Goal: Transaction & Acquisition: Purchase product/service

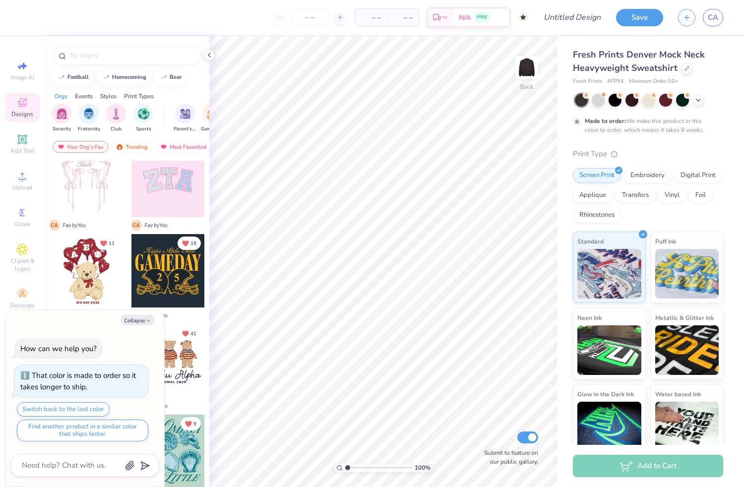
scroll to position [109, 0]
click at [84, 467] on textarea at bounding box center [71, 465] width 101 height 13
click at [146, 323] on icon "button" at bounding box center [148, 321] width 6 height 6
type textarea "x"
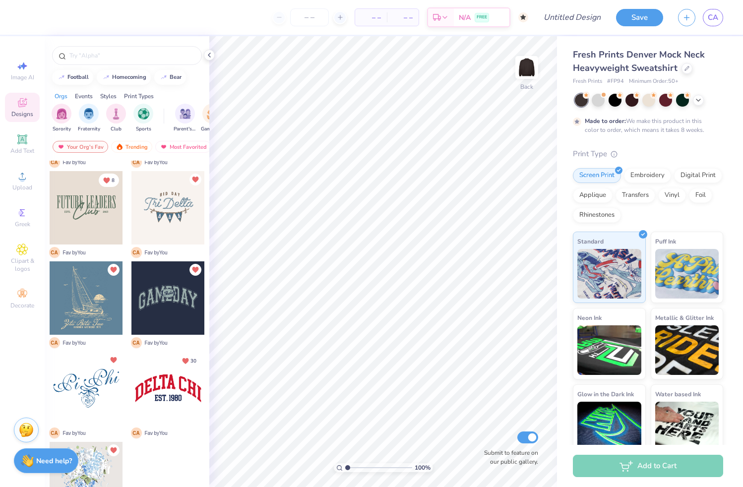
scroll to position [630, 0]
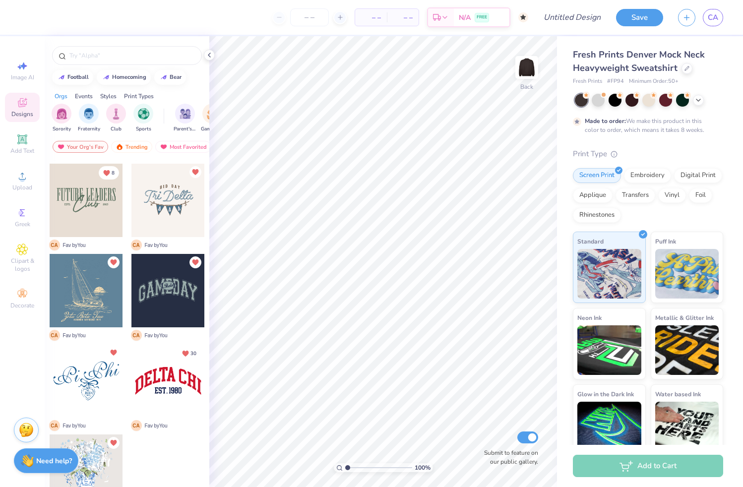
click at [161, 378] on div at bounding box center [167, 380] width 73 height 73
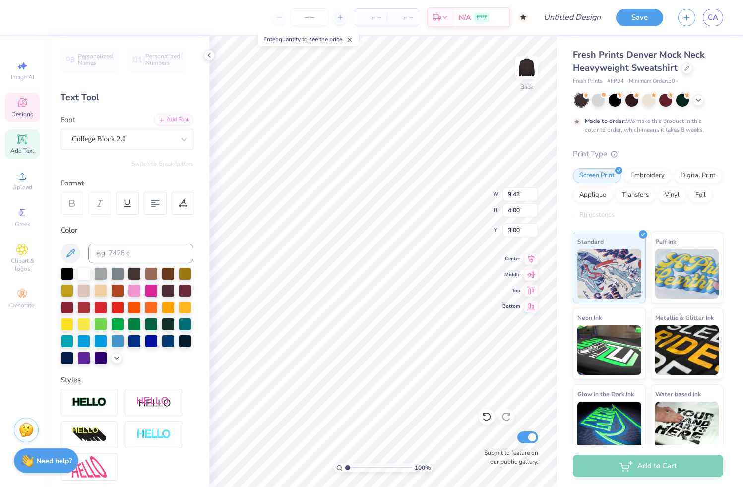
scroll to position [8, 1]
type textarea "D"
type textarea "Alpha Phi omega"
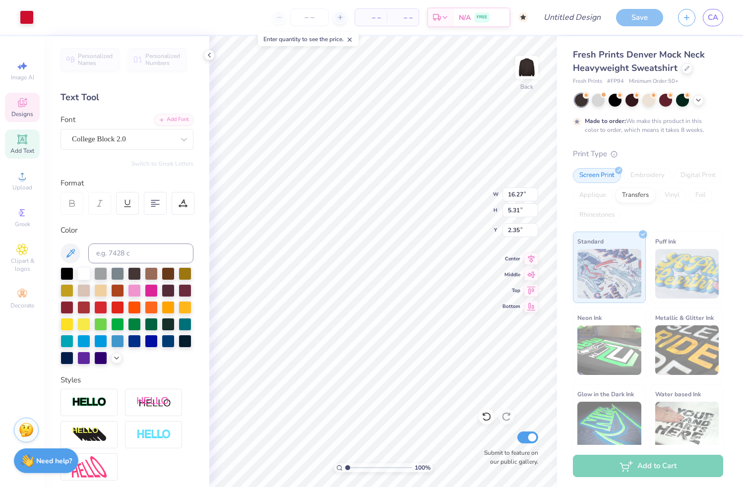
type input "2.34"
click at [111, 347] on div at bounding box center [117, 340] width 13 height 13
click at [179, 279] on div at bounding box center [185, 272] width 13 height 13
click at [111, 347] on div at bounding box center [117, 340] width 13 height 13
click at [107, 341] on div at bounding box center [100, 340] width 13 height 13
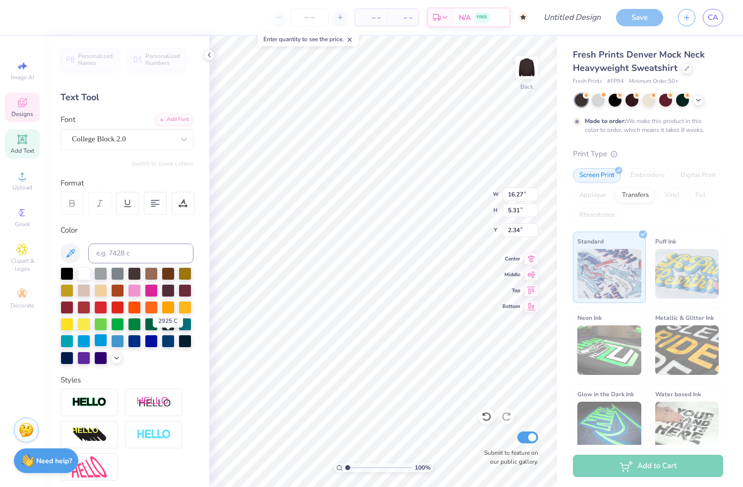
click at [107, 340] on div at bounding box center [100, 340] width 13 height 13
click at [90, 341] on div at bounding box center [83, 340] width 13 height 13
click at [73, 340] on div at bounding box center [67, 340] width 13 height 13
click at [111, 347] on div at bounding box center [117, 340] width 13 height 13
click at [210, 56] on polyline at bounding box center [209, 55] width 2 height 4
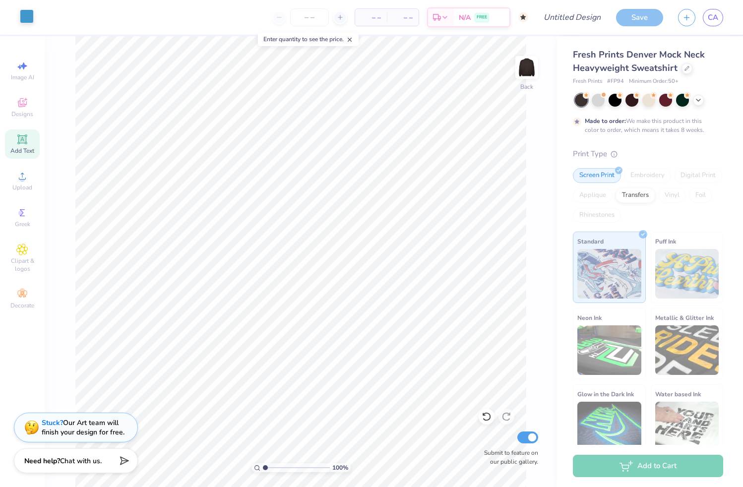
click at [25, 17] on div at bounding box center [27, 16] width 14 height 14
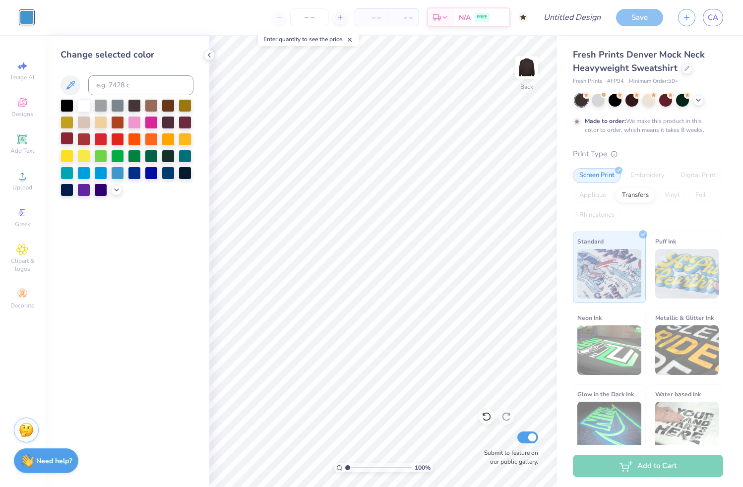
click at [71, 142] on div at bounding box center [67, 138] width 13 height 13
click at [187, 120] on div at bounding box center [185, 121] width 13 height 13
click at [168, 123] on div at bounding box center [168, 121] width 13 height 13
click at [598, 103] on div at bounding box center [598, 99] width 13 height 13
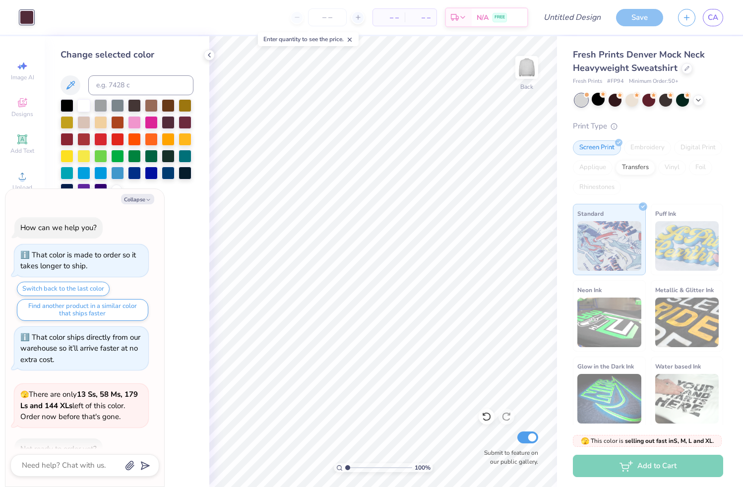
scroll to position [187, 0]
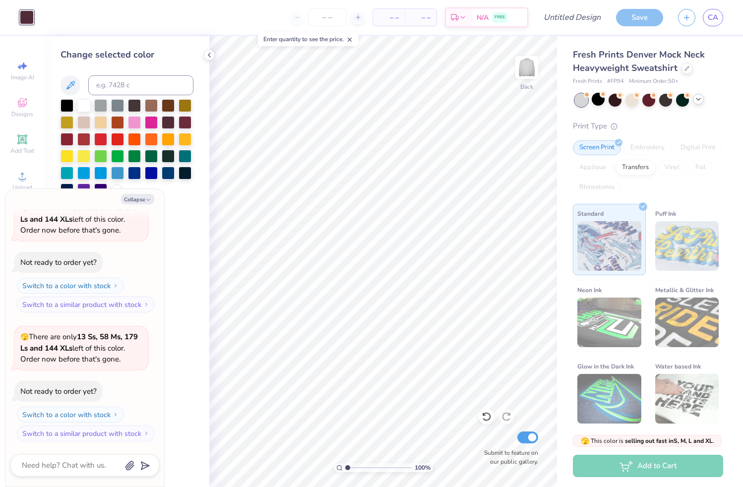
click at [699, 101] on icon at bounding box center [699, 99] width 8 height 8
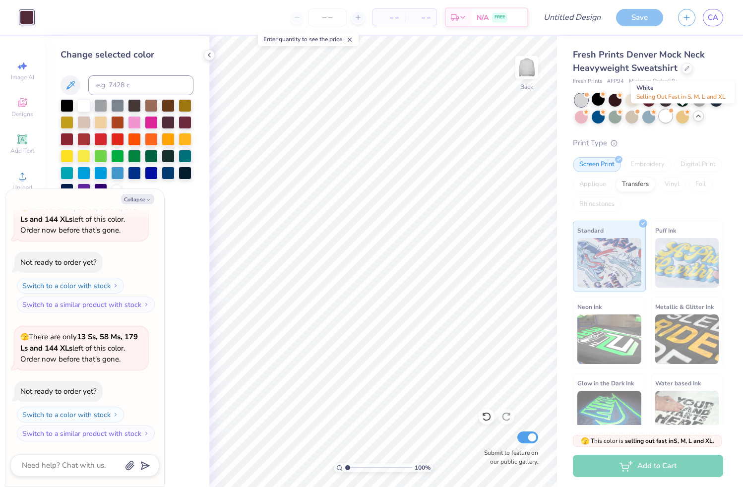
click at [672, 120] on div at bounding box center [665, 116] width 13 height 13
click at [710, 106] on div at bounding box center [716, 99] width 13 height 13
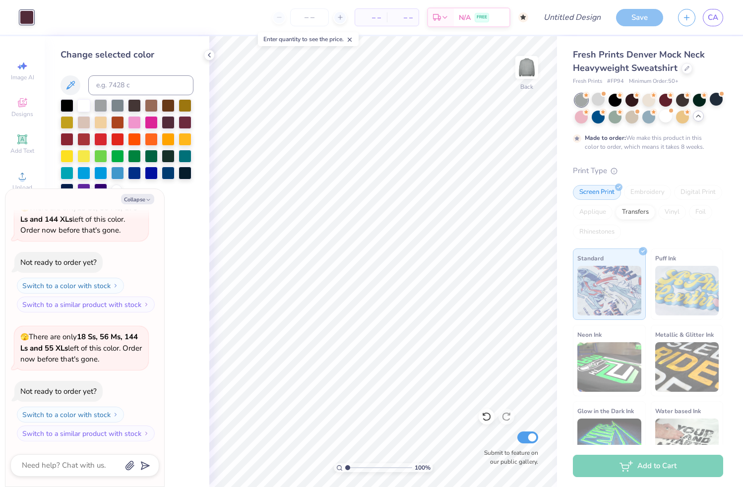
scroll to position [398, 0]
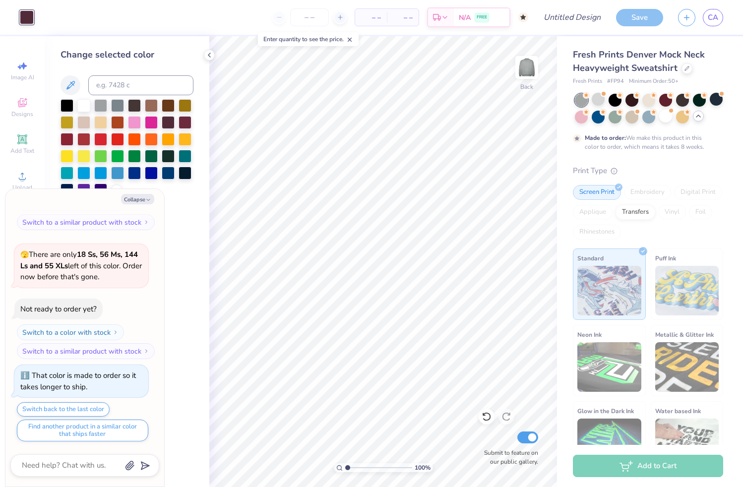
click at [581, 100] on div at bounding box center [581, 100] width 13 height 13
click at [599, 101] on div at bounding box center [598, 99] width 13 height 13
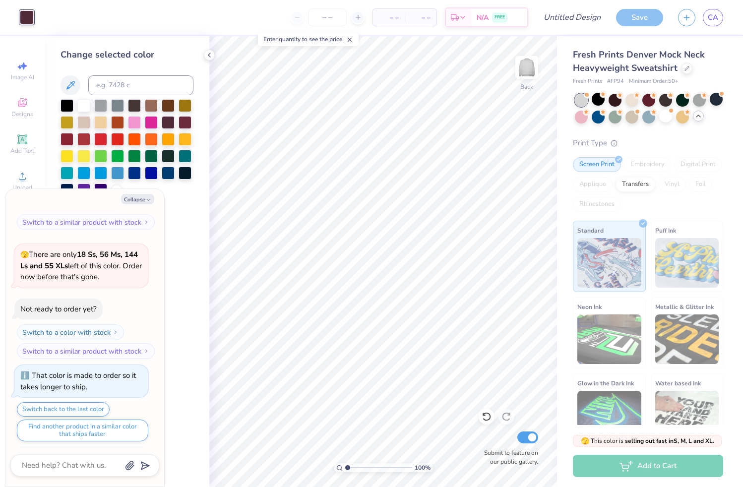
scroll to position [576, 0]
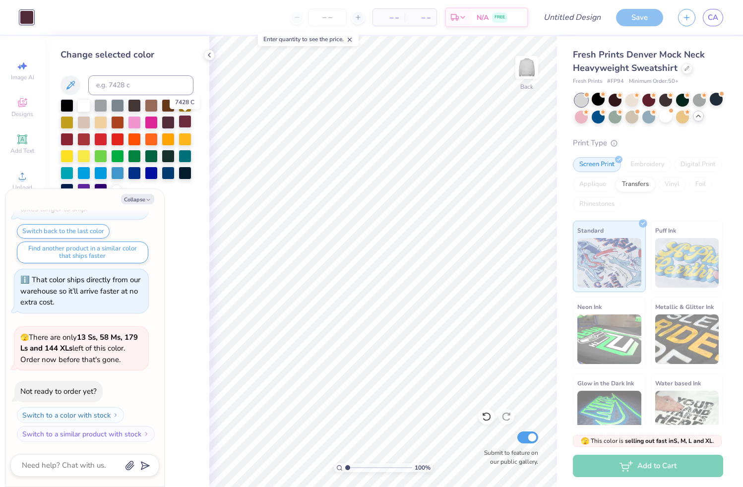
click at [186, 121] on div at bounding box center [185, 121] width 13 height 13
click at [73, 136] on div at bounding box center [67, 138] width 13 height 13
click at [183, 123] on div at bounding box center [185, 121] width 13 height 13
click at [171, 124] on div at bounding box center [168, 121] width 13 height 13
click at [183, 124] on div at bounding box center [185, 121] width 13 height 13
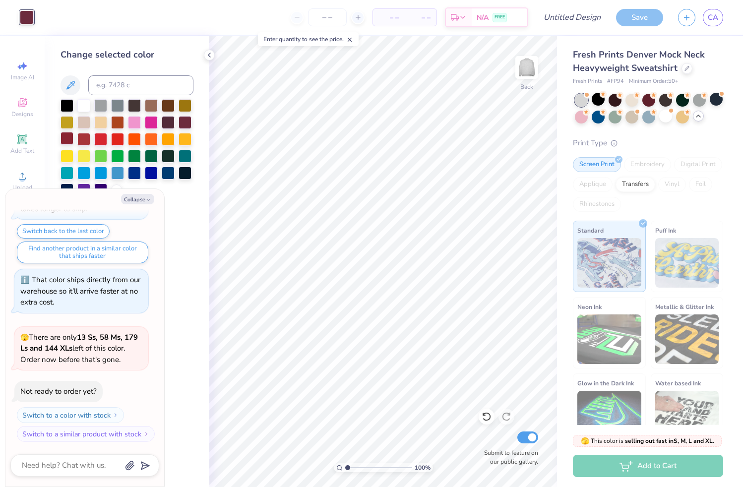
click at [67, 136] on div at bounding box center [67, 138] width 13 height 13
click at [185, 126] on div at bounding box center [185, 121] width 13 height 13
click at [700, 106] on div at bounding box center [699, 99] width 13 height 13
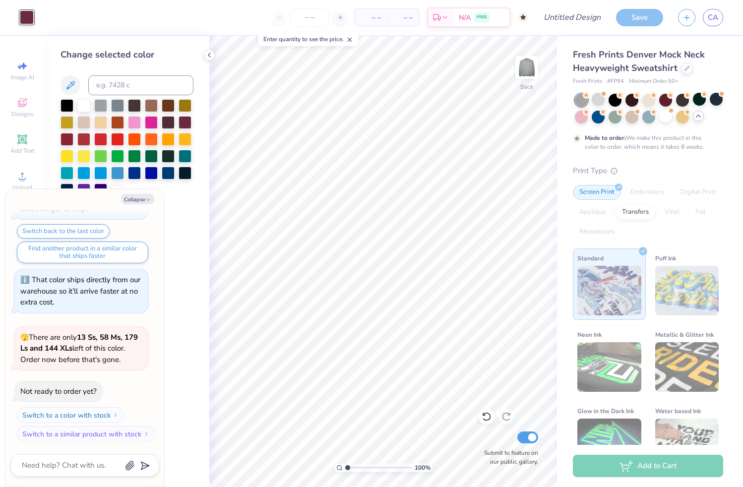
scroll to position [658, 0]
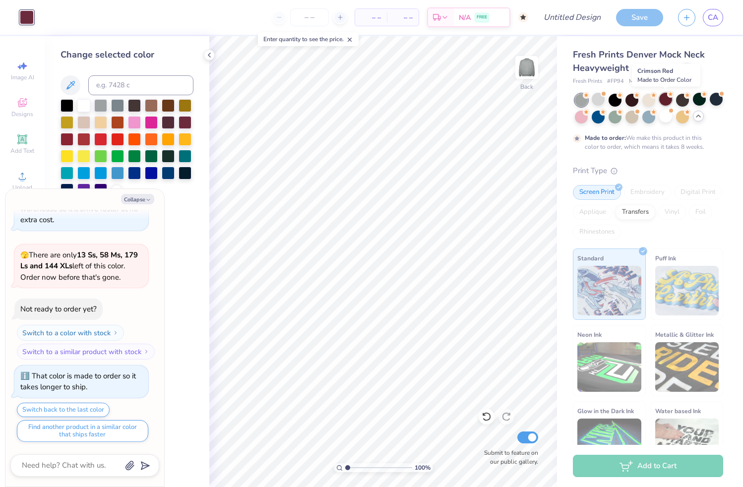
click at [665, 100] on div at bounding box center [665, 99] width 13 height 13
click at [710, 106] on div at bounding box center [716, 99] width 13 height 13
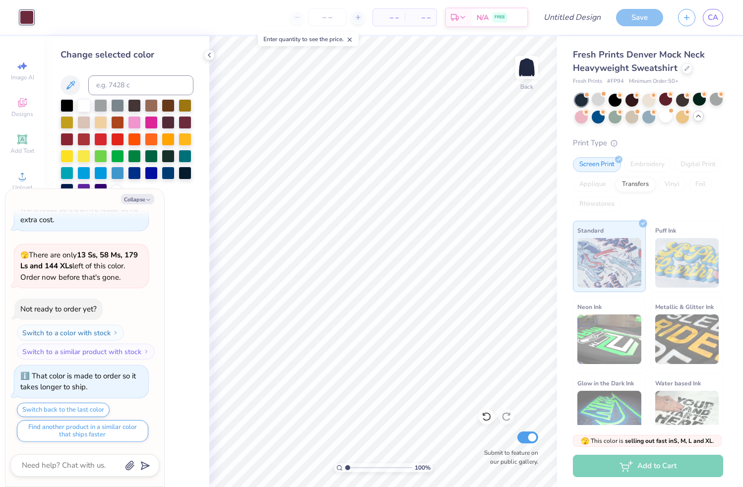
scroll to position [837, 0]
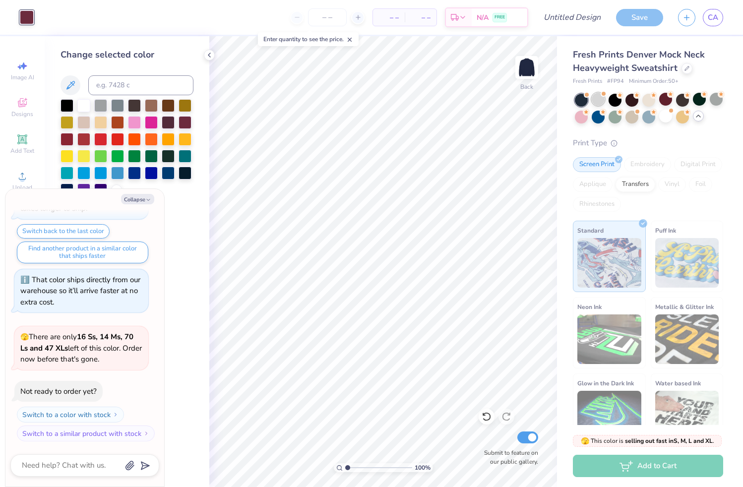
click at [600, 103] on div at bounding box center [598, 99] width 13 height 13
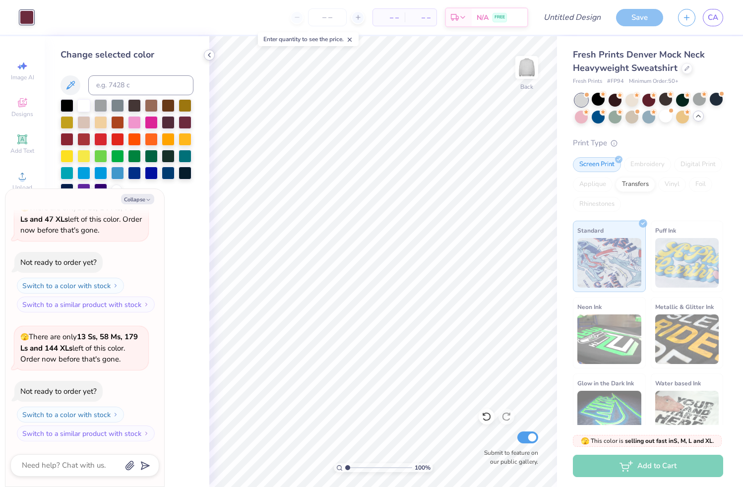
click at [210, 54] on icon at bounding box center [209, 55] width 8 height 8
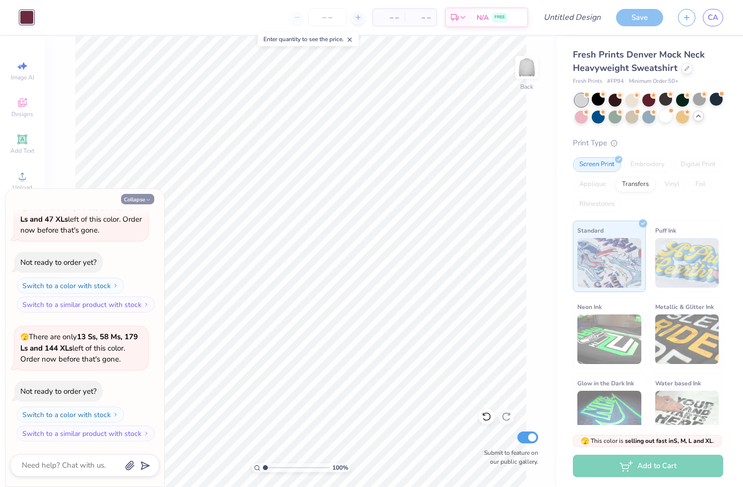
click at [142, 198] on button "Collapse" at bounding box center [137, 199] width 33 height 10
type textarea "x"
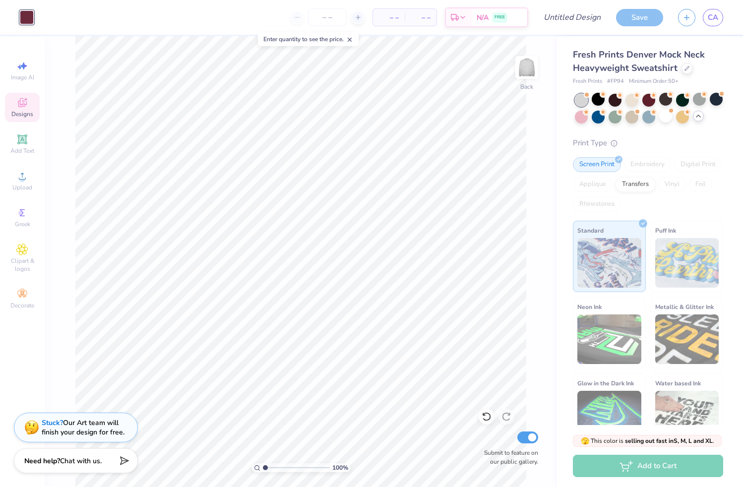
click at [18, 106] on icon at bounding box center [22, 103] width 12 height 12
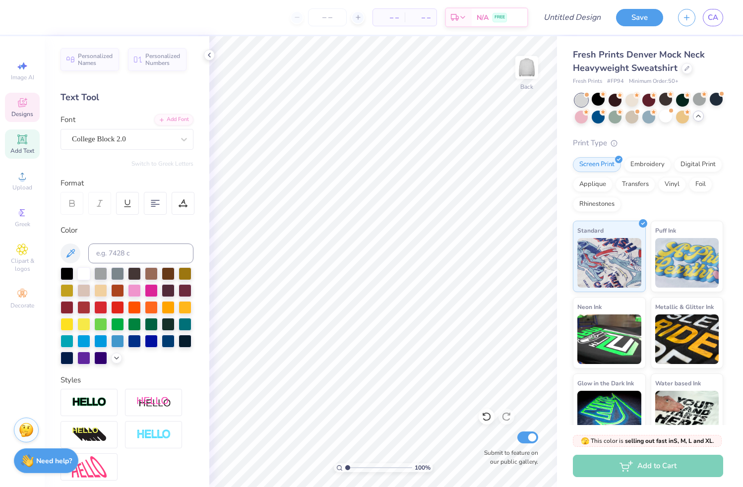
click at [21, 103] on icon at bounding box center [22, 103] width 12 height 12
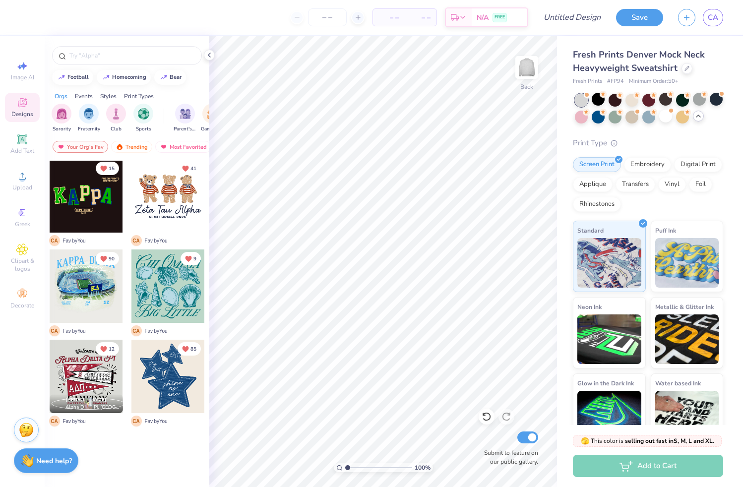
scroll to position [0, 0]
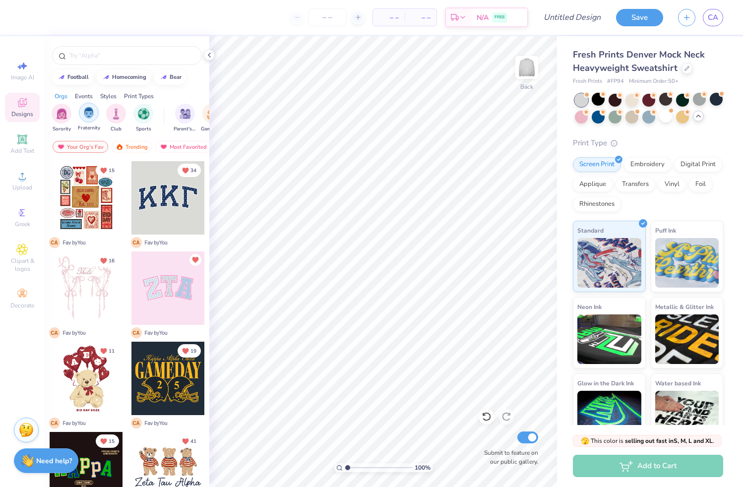
click at [85, 118] on img "filter for Fraternity" at bounding box center [88, 112] width 11 height 11
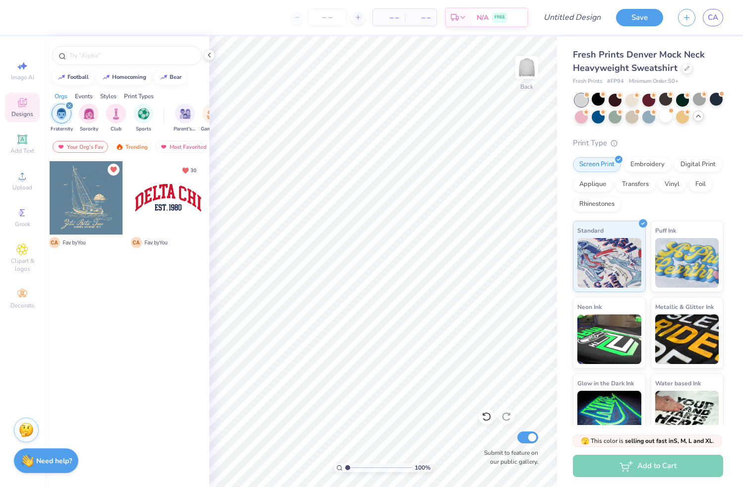
click at [70, 103] on div "filter for Fraternity" at bounding box center [69, 105] width 9 height 9
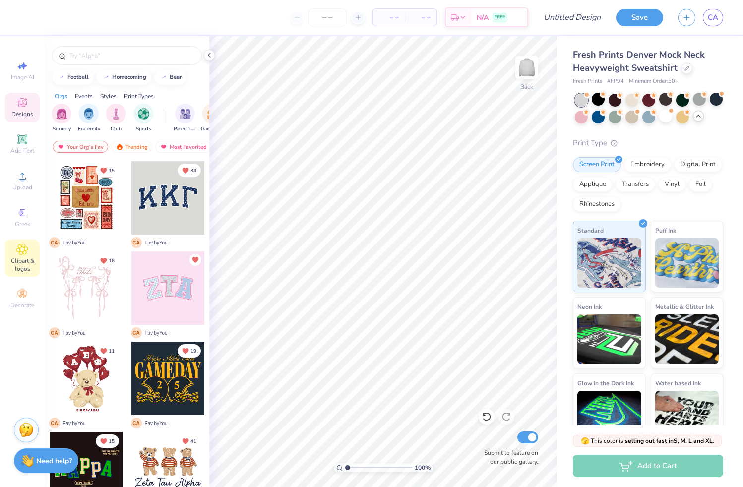
click at [25, 256] on div "Clipart & logos" at bounding box center [22, 258] width 35 height 37
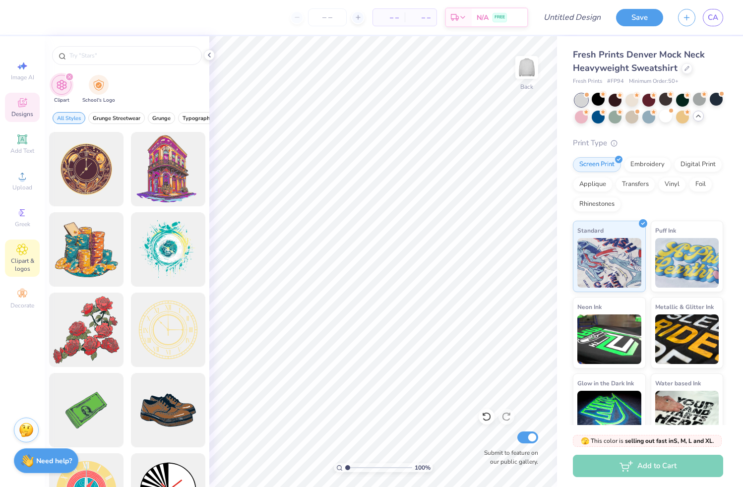
click at [25, 110] on span "Designs" at bounding box center [22, 114] width 22 height 8
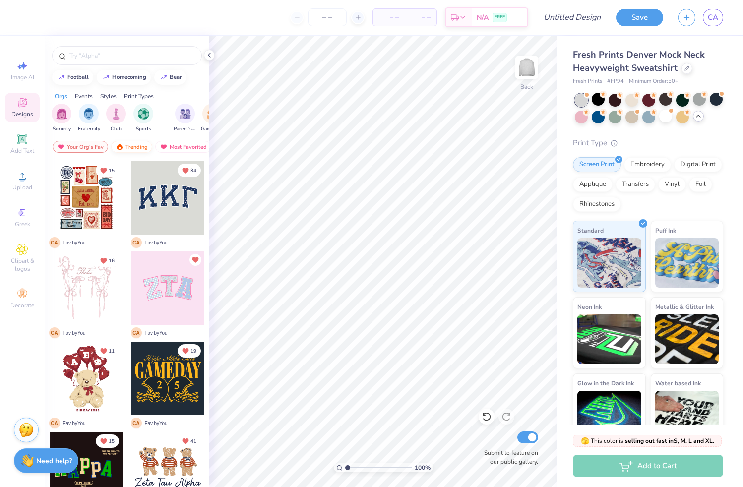
click at [118, 145] on img at bounding box center [120, 146] width 8 height 7
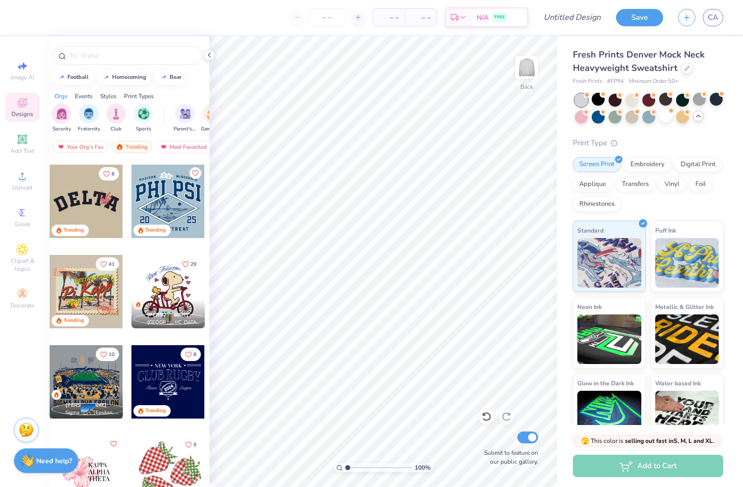
scroll to position [2629, 0]
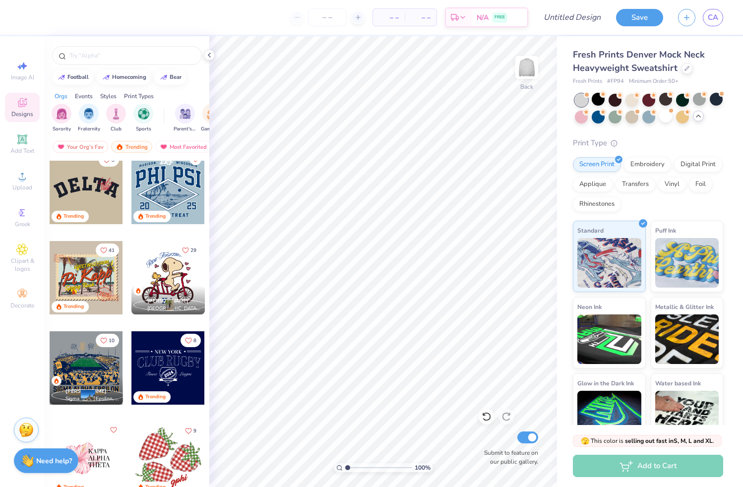
click at [91, 191] on div at bounding box center [86, 187] width 73 height 73
click at [86, 190] on div at bounding box center [86, 187] width 73 height 73
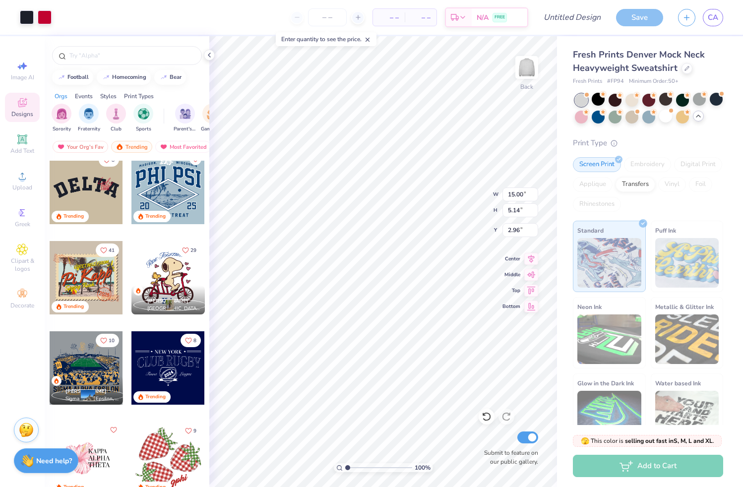
type input "5.14"
type input "2.96"
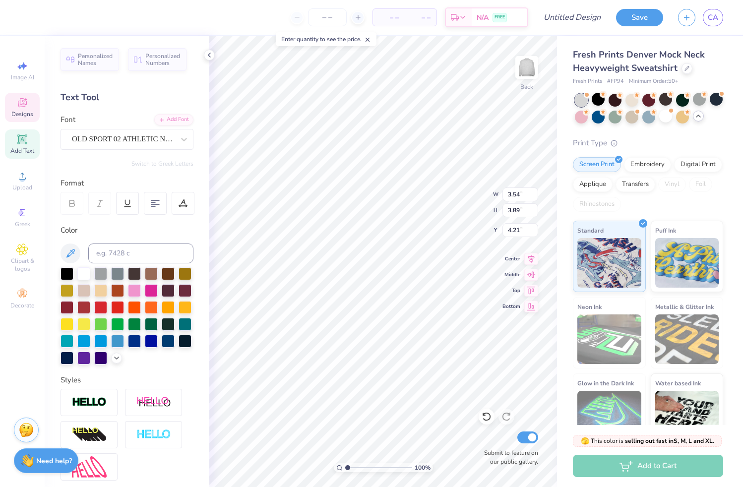
type input "3.71"
type input "1.48"
type input "3.65"
type input "4.27"
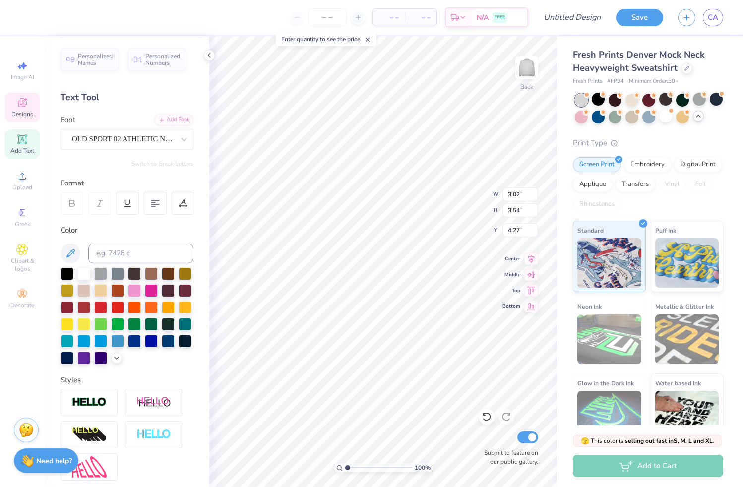
type input "3.02"
type input "3.54"
type input "3.12"
click at [484, 411] on div at bounding box center [487, 417] width 16 height 16
type input "3.12"
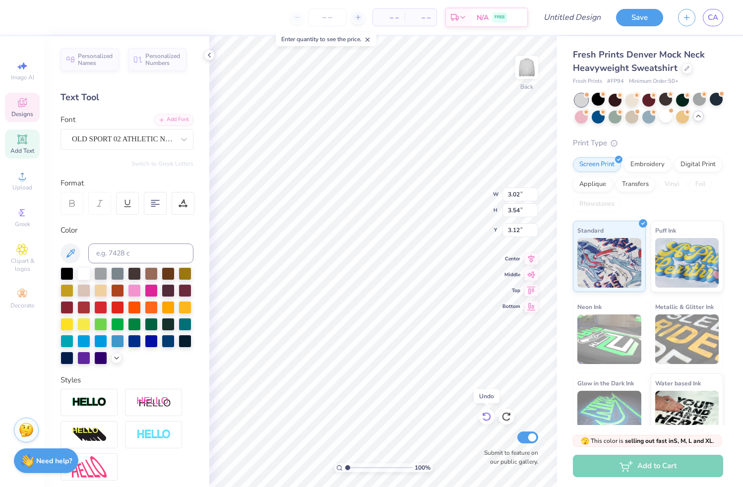
click at [484, 412] on icon at bounding box center [487, 417] width 10 height 10
type input "3.30"
type input "3.71"
type input "3.94"
click at [485, 417] on icon at bounding box center [487, 417] width 10 height 10
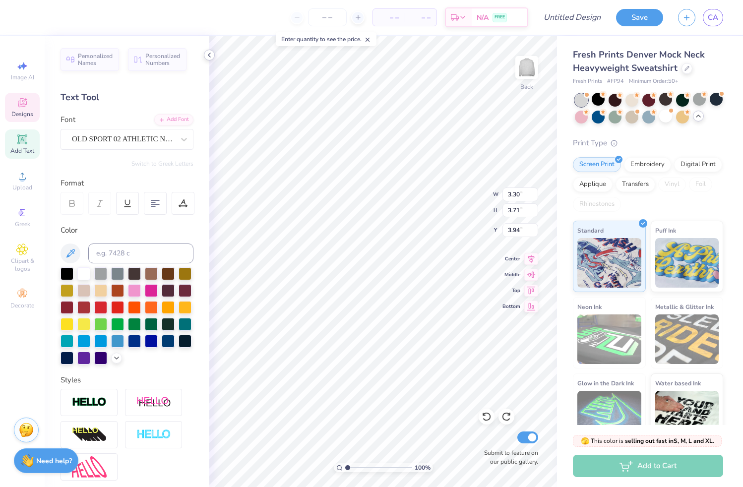
click at [210, 56] on icon at bounding box center [209, 55] width 8 height 8
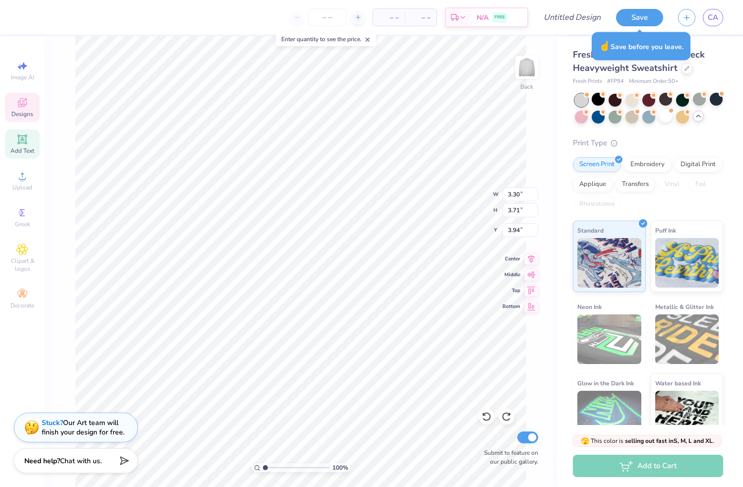
click at [25, 112] on span "Designs" at bounding box center [22, 114] width 22 height 8
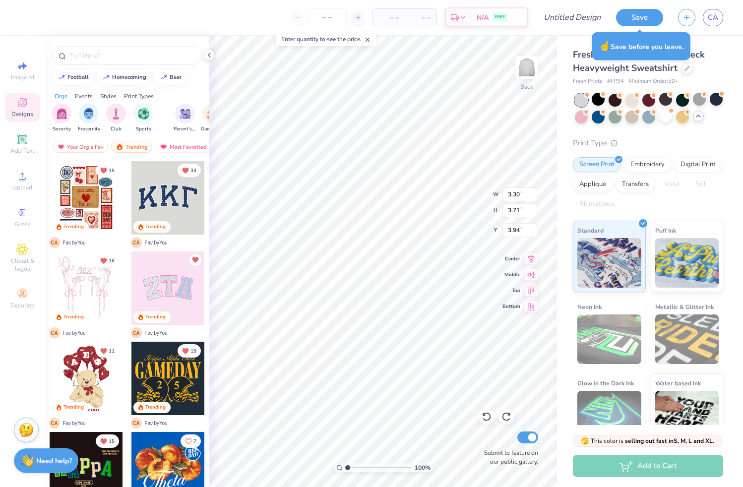
click at [370, 40] on icon at bounding box center [367, 39] width 7 height 7
click at [320, 13] on input "number" at bounding box center [327, 17] width 39 height 18
click at [331, 16] on input "number" at bounding box center [327, 17] width 39 height 18
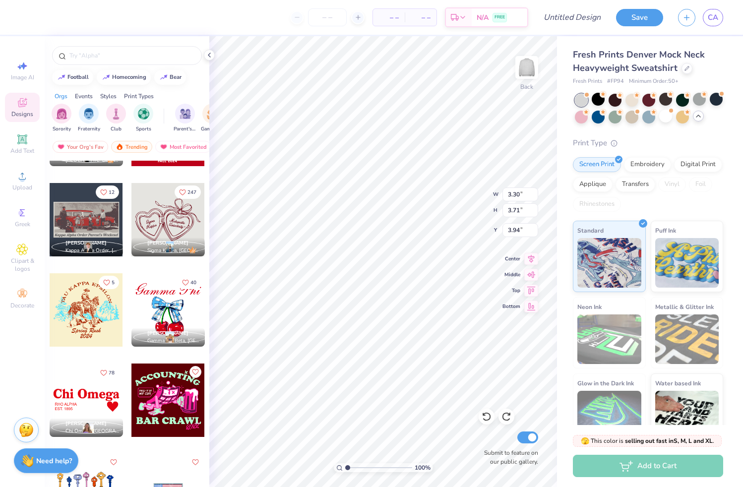
scroll to position [5600, 0]
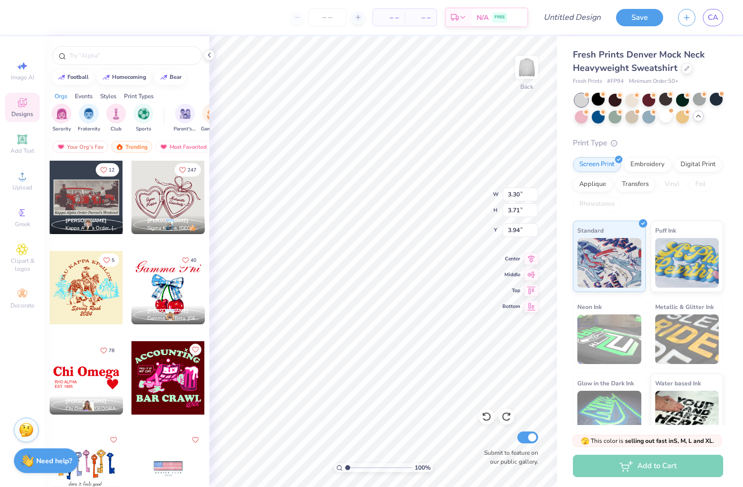
click at [166, 195] on div at bounding box center [167, 197] width 73 height 73
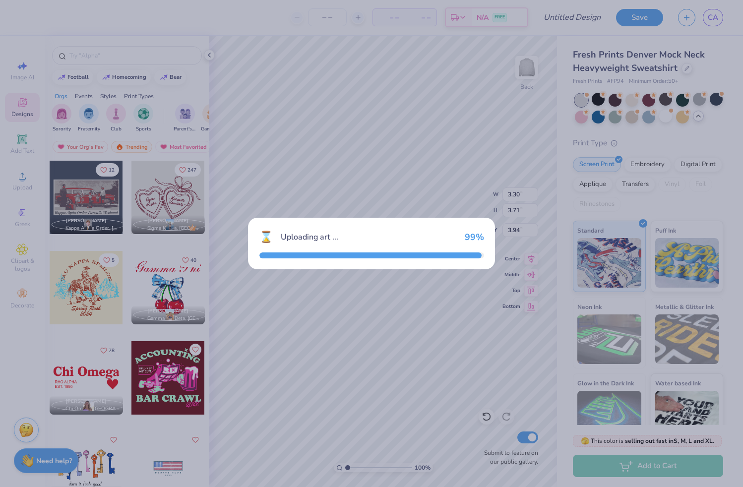
type input "10.21"
type input "6.63"
type input "3.00"
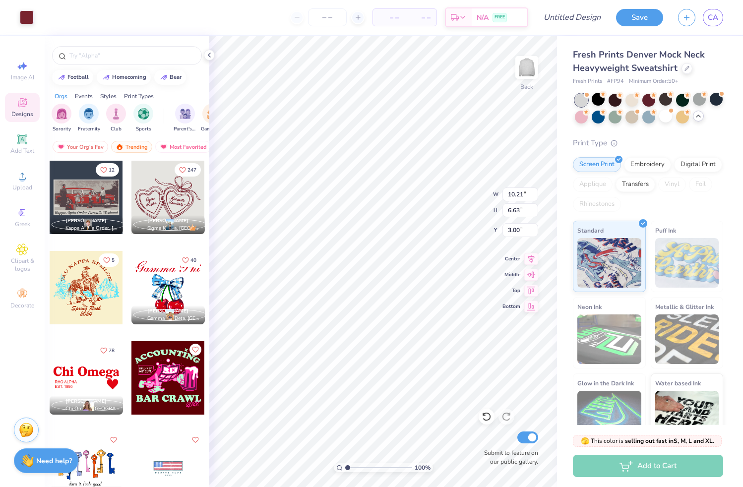
type input "3.30"
type input "3.71"
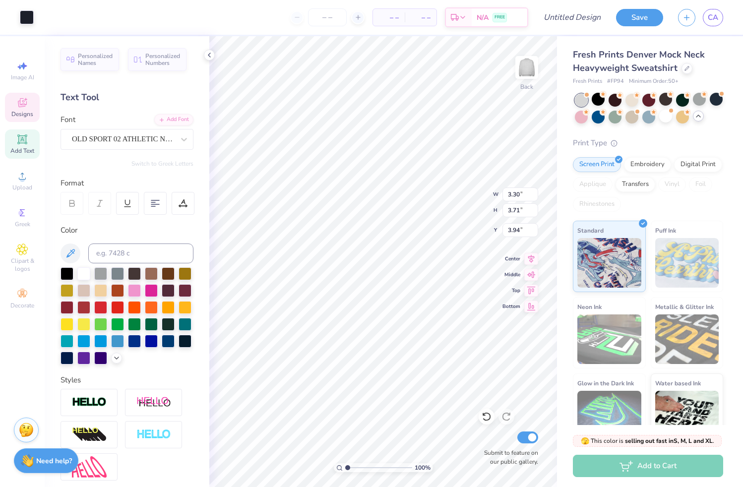
type input "3.93"
type input "7.77"
type input "2.80"
type input "3.52"
type input "3.06"
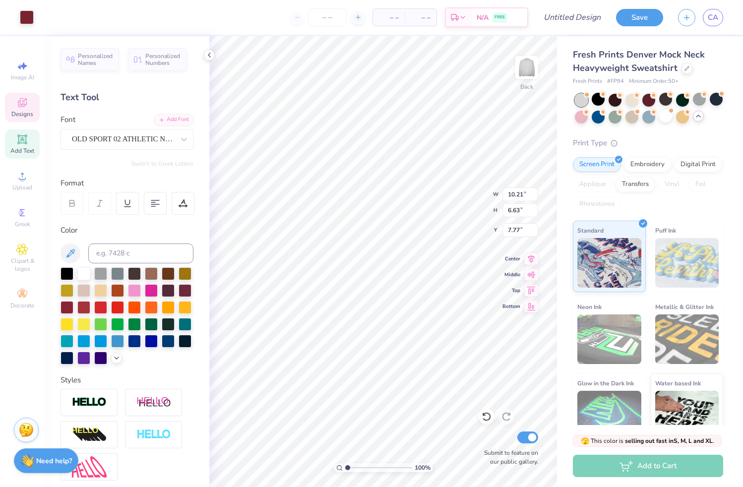
type input "2.20"
type input "1.34"
type input "0.68"
type input "5.51"
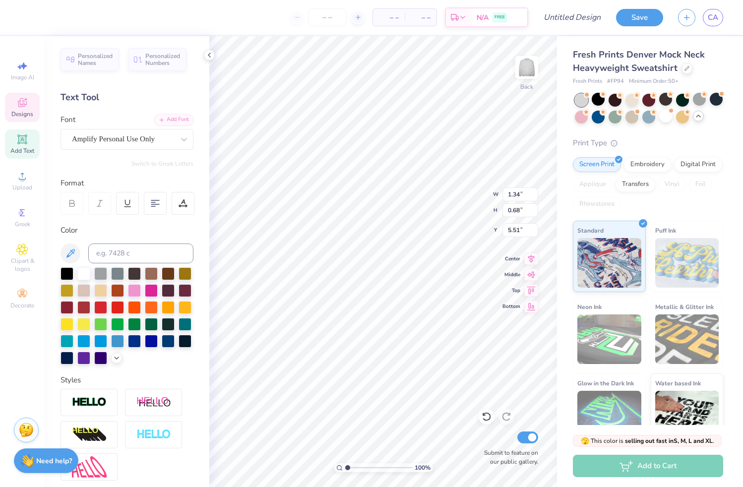
type input "1.62"
type input "0.74"
type input "6.17"
type input "1.34"
type input "0.68"
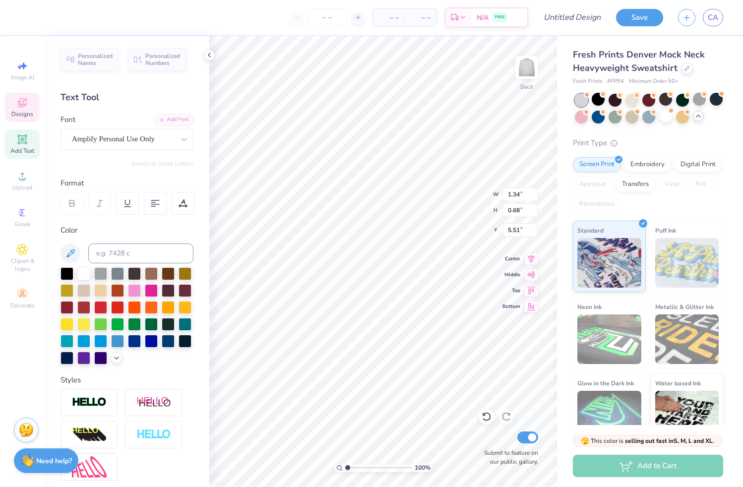
type input "5.59"
type textarea "S"
type textarea "Alpha Phi"
type input "1.62"
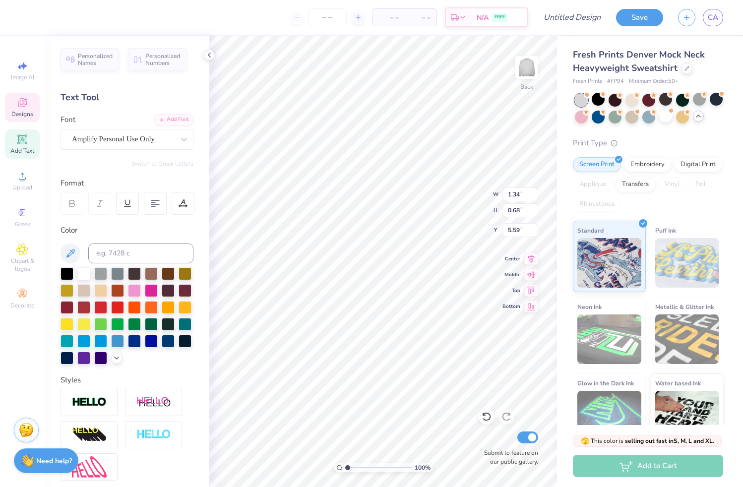
type input "0.74"
type input "6.17"
type textarea "K"
type textarea "Omega"
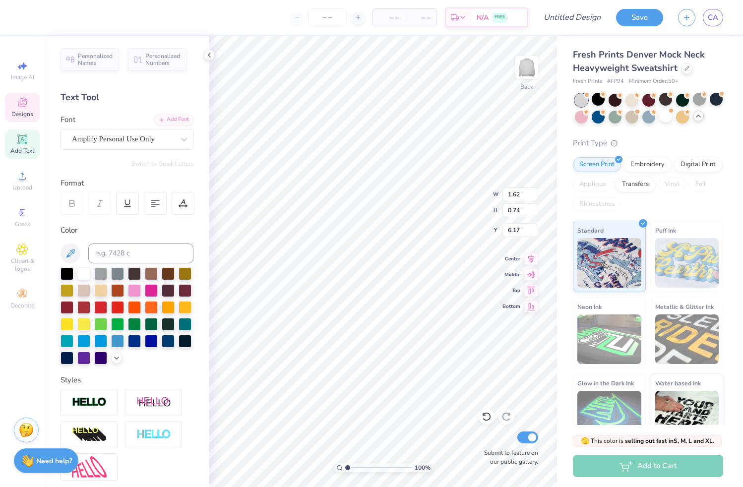
type input "2.38"
type input "0.87"
type input "5.39"
type textarea "M"
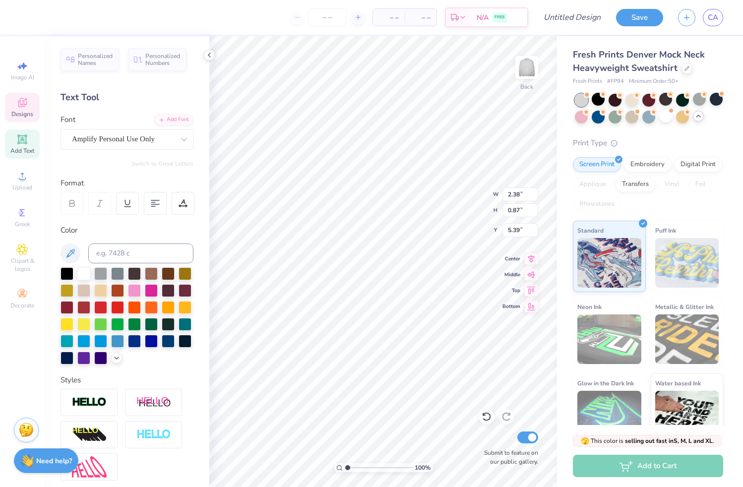
scroll to position [8, 3]
type textarea "Bridgewater"
type input "2.25"
type input "0.98"
type input "5.93"
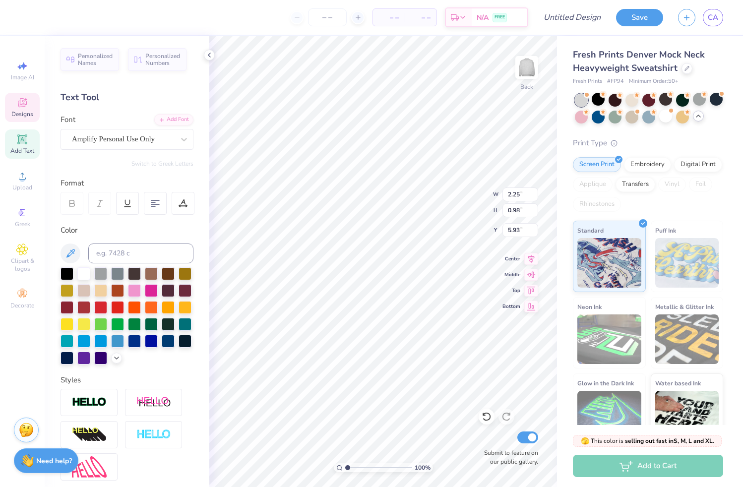
scroll to position [8, 1]
type textarea "U"
type textarea "College"
click at [209, 53] on icon at bounding box center [209, 55] width 8 height 8
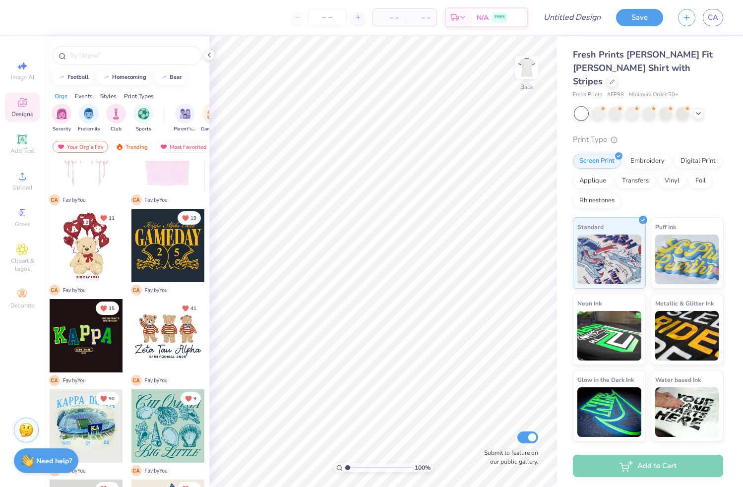
scroll to position [134, 0]
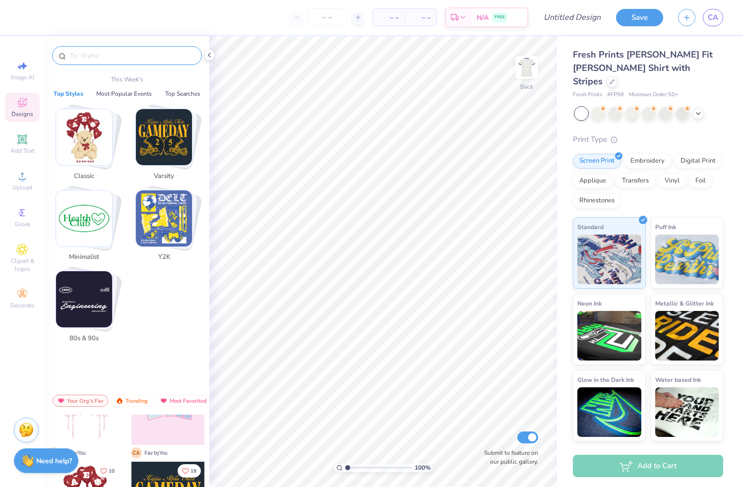
click at [109, 57] on input "text" at bounding box center [131, 56] width 127 height 10
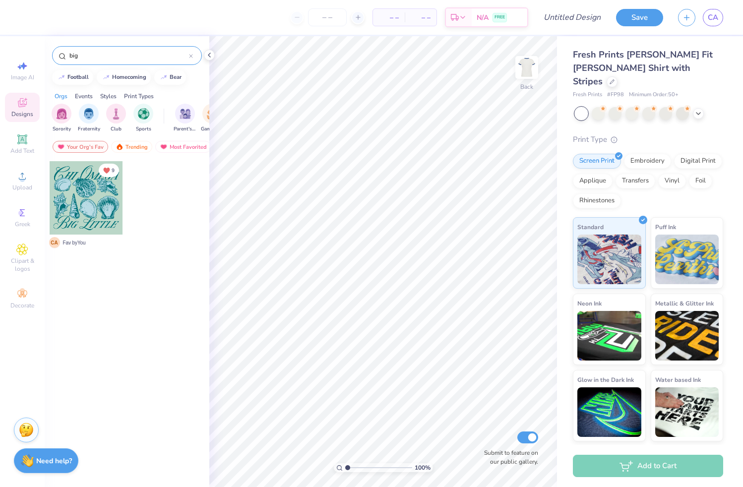
type input "big"
click at [85, 210] on div at bounding box center [86, 197] width 73 height 73
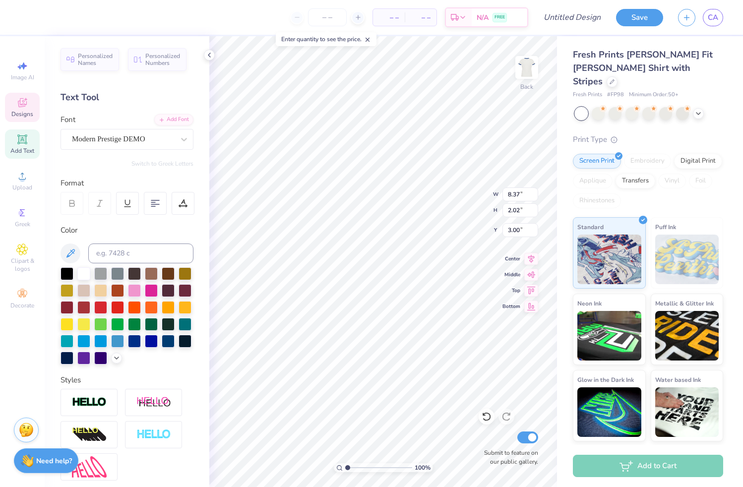
scroll to position [8, 2]
type textarea "Alpha PhiOmega"
type input "8.43"
type input "1.96"
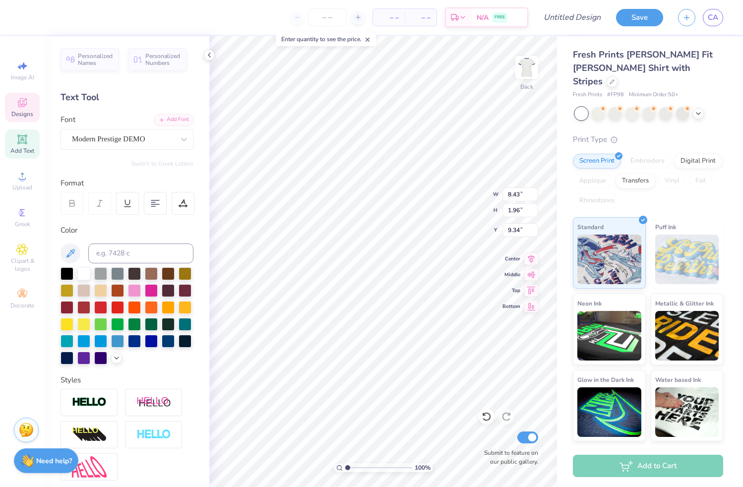
type input "9.34"
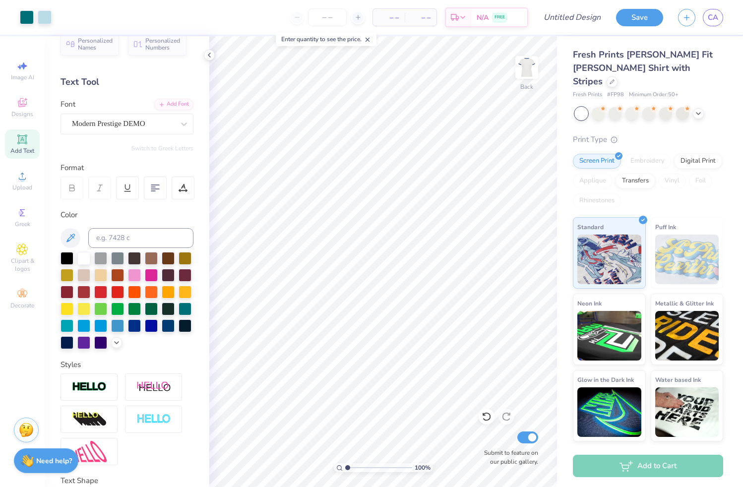
scroll to position [0, 0]
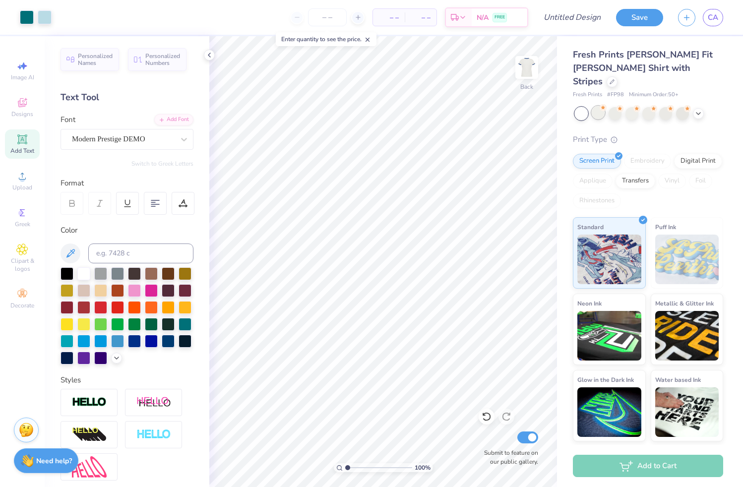
click at [596, 106] on div at bounding box center [598, 112] width 13 height 13
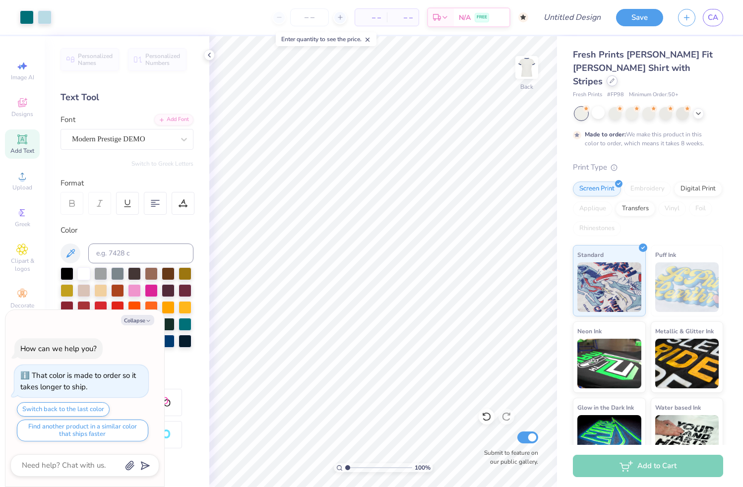
click at [618, 75] on div at bounding box center [612, 80] width 11 height 11
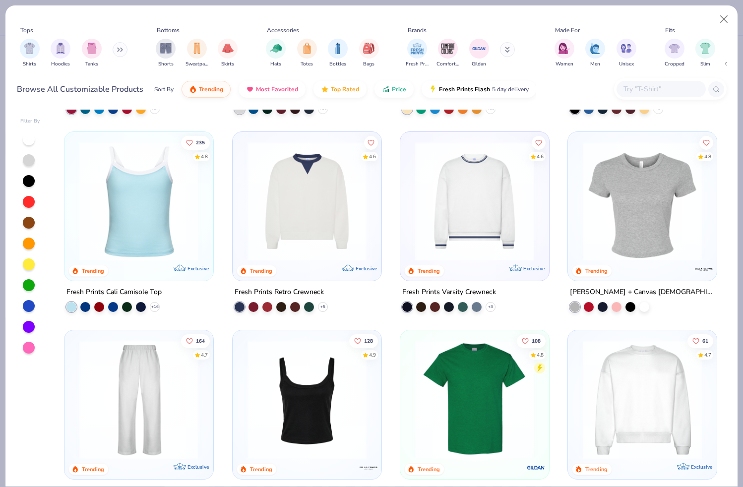
scroll to position [184, 0]
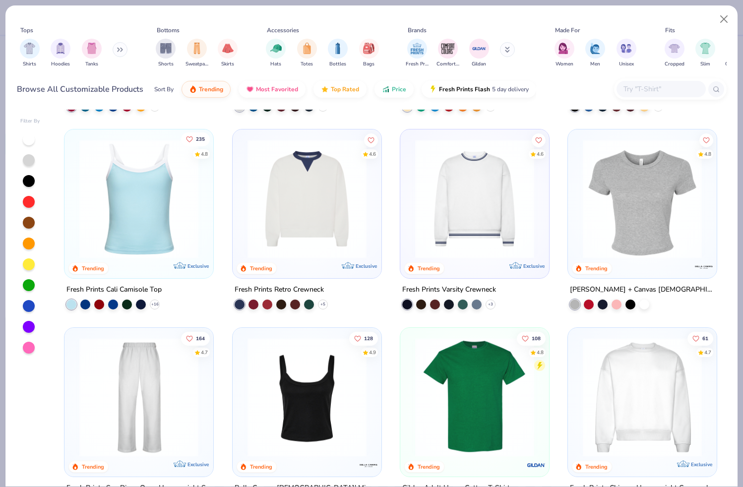
click at [188, 139] on icon "Like" at bounding box center [189, 139] width 7 height 7
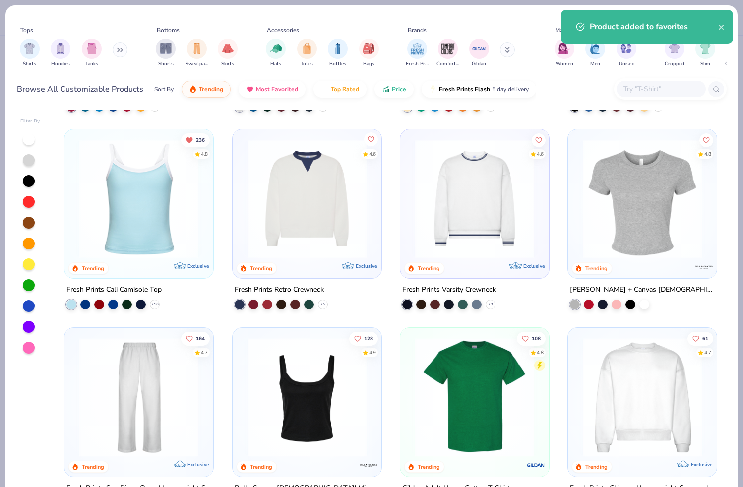
click at [367, 139] on icon "Like" at bounding box center [370, 139] width 7 height 7
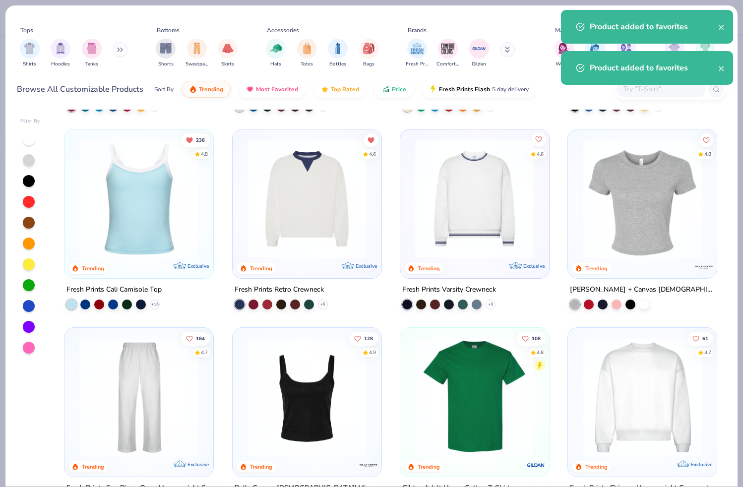
click at [536, 136] on icon "Like" at bounding box center [538, 139] width 7 height 7
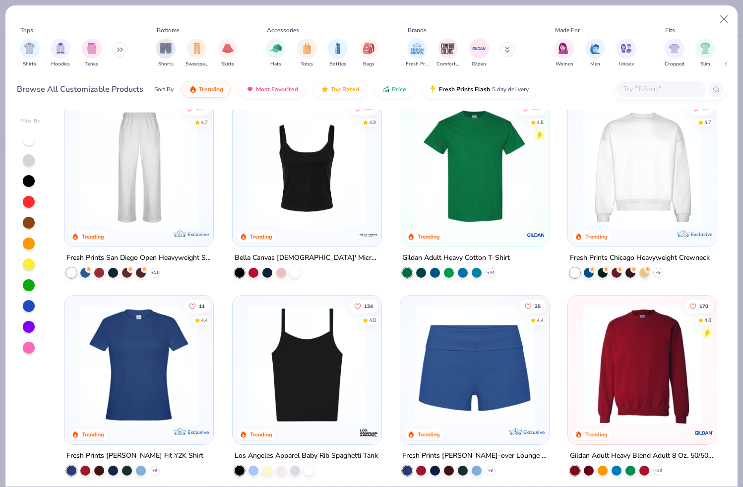
scroll to position [394, 0]
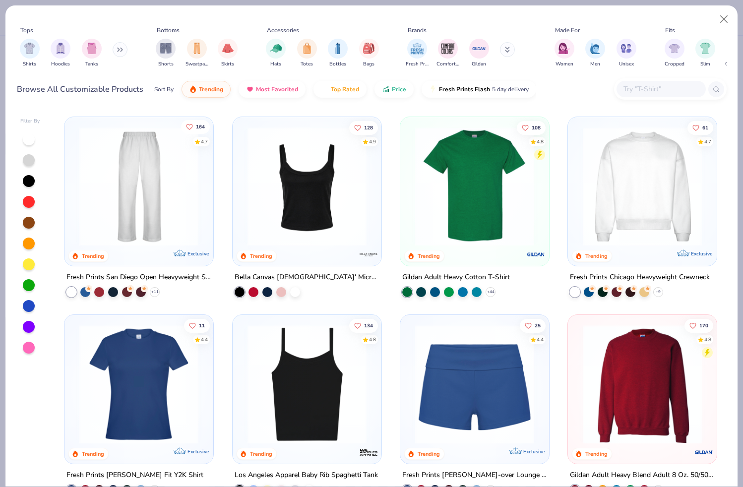
click at [188, 126] on icon "Like" at bounding box center [190, 126] width 6 height 5
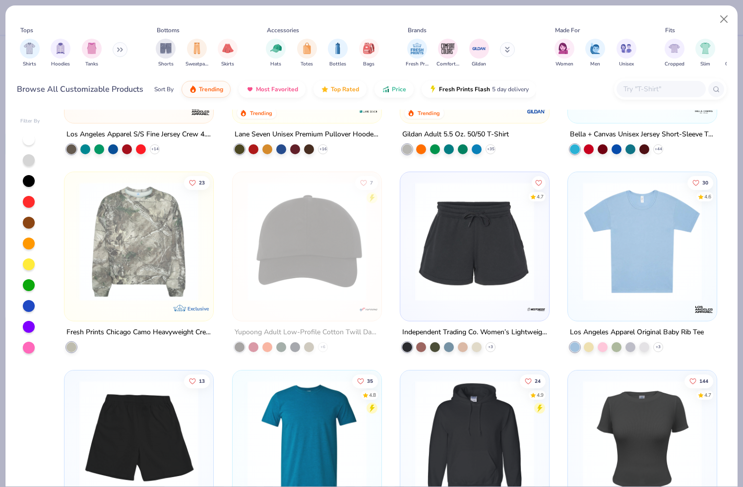
scroll to position [3307, 0]
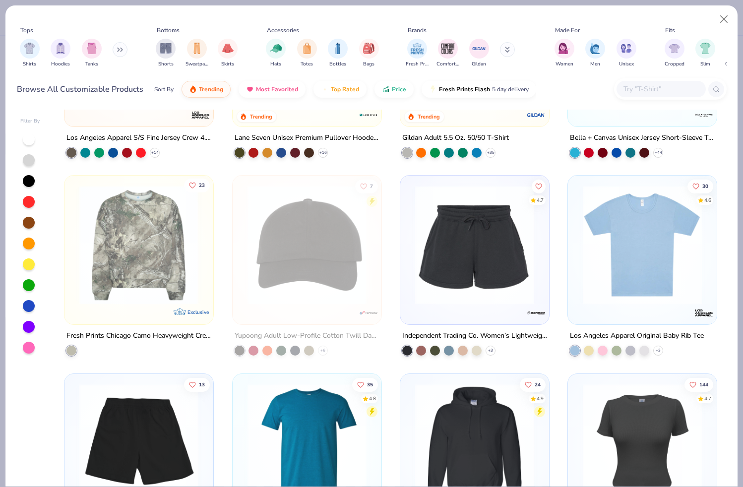
click at [191, 182] on icon "Like" at bounding box center [192, 185] width 7 height 7
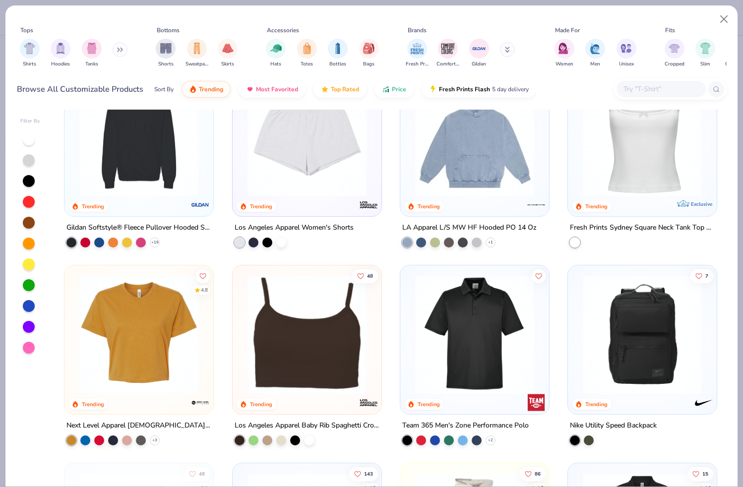
scroll to position [2032, 0]
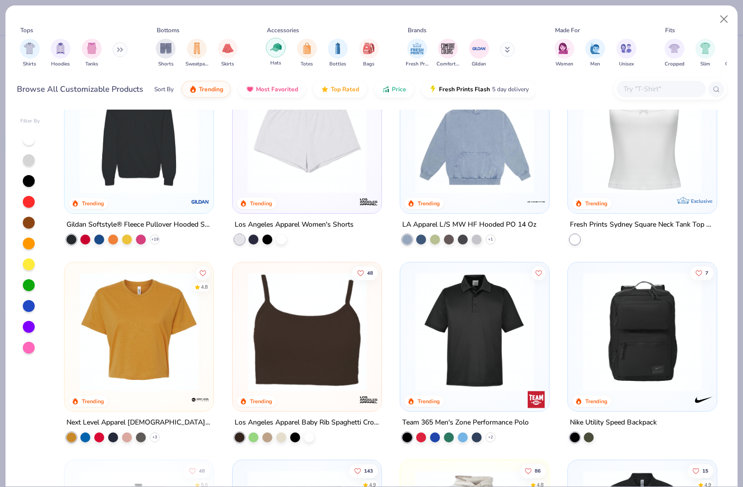
click at [276, 51] on img "filter for Hats" at bounding box center [275, 47] width 11 height 11
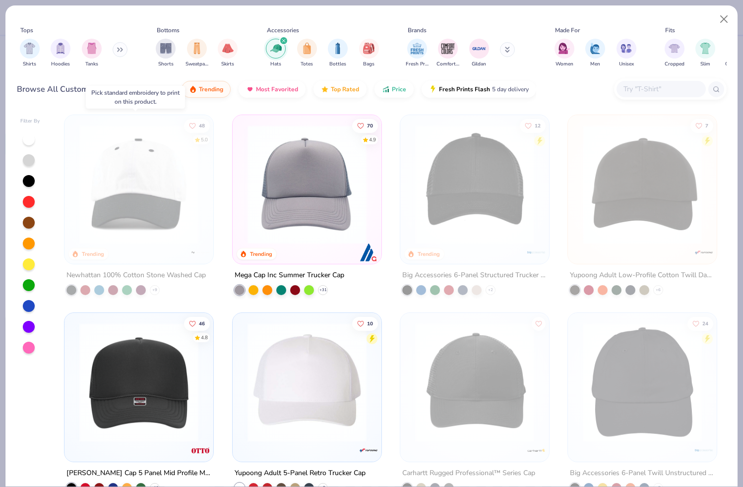
click at [91, 199] on img at bounding box center [138, 184] width 129 height 119
click at [160, 199] on img at bounding box center [138, 184] width 129 height 119
click at [147, 163] on img at bounding box center [138, 184] width 129 height 119
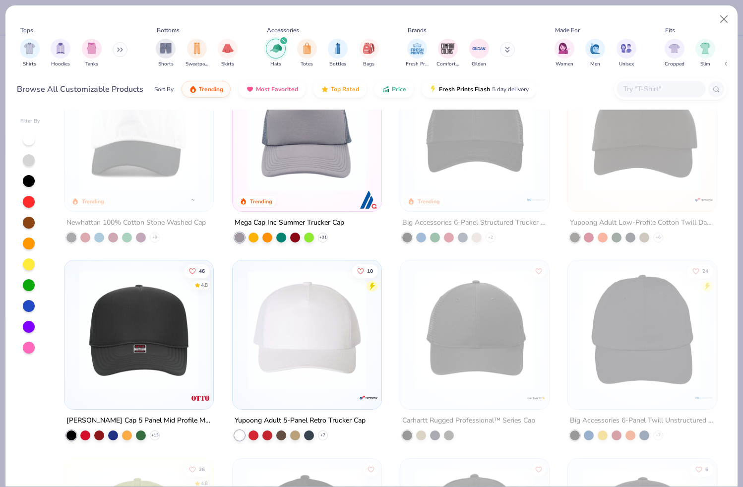
scroll to position [57, 0]
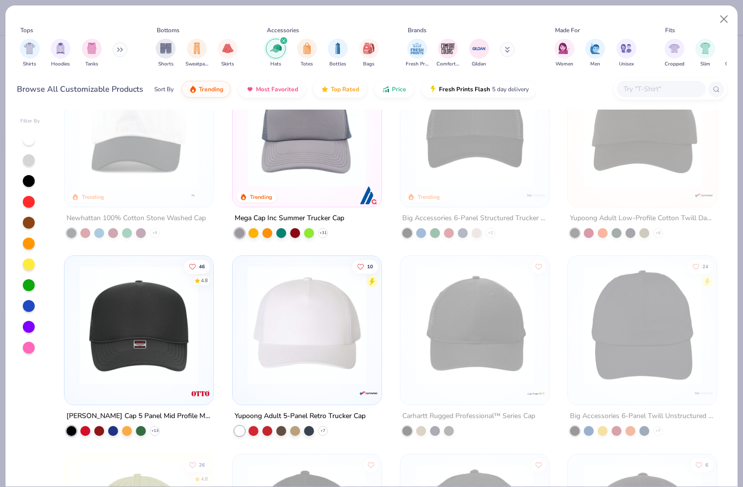
click at [134, 315] on img at bounding box center [138, 325] width 129 height 119
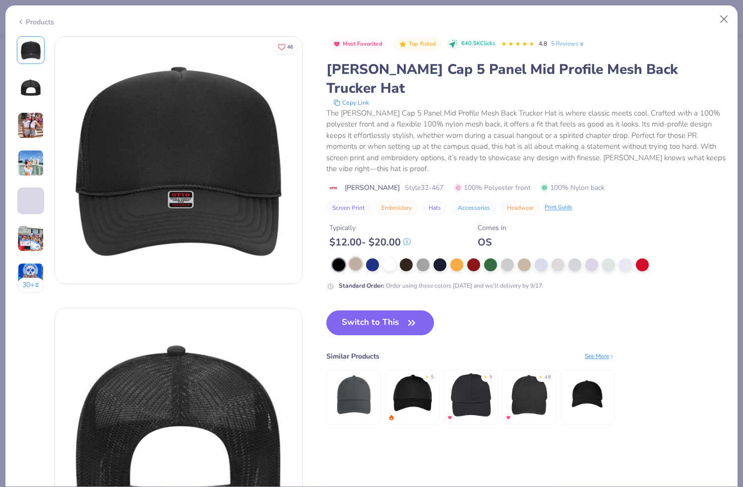
click at [361, 258] on div at bounding box center [355, 264] width 13 height 13
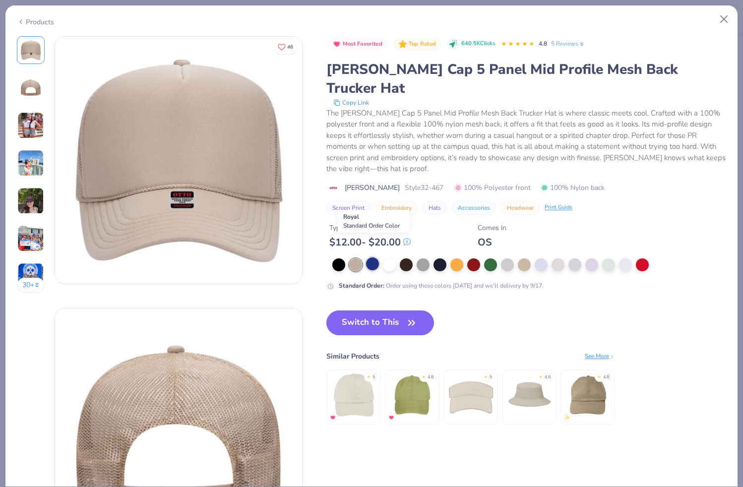
click at [375, 258] on div at bounding box center [372, 264] width 13 height 13
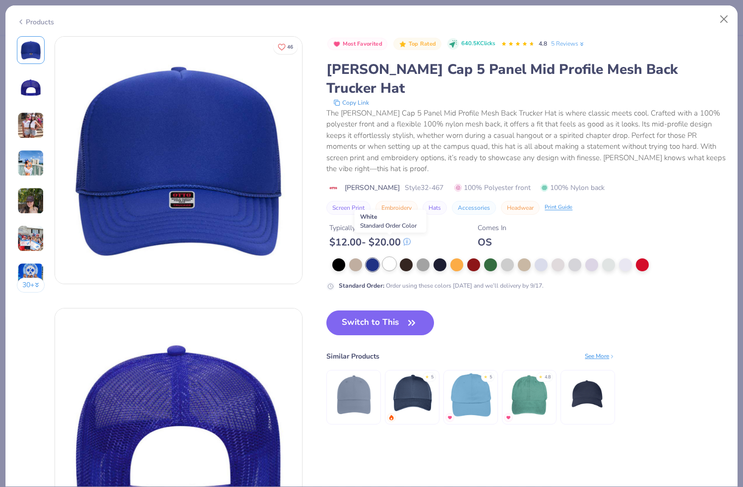
click at [396, 258] on div at bounding box center [389, 264] width 13 height 13
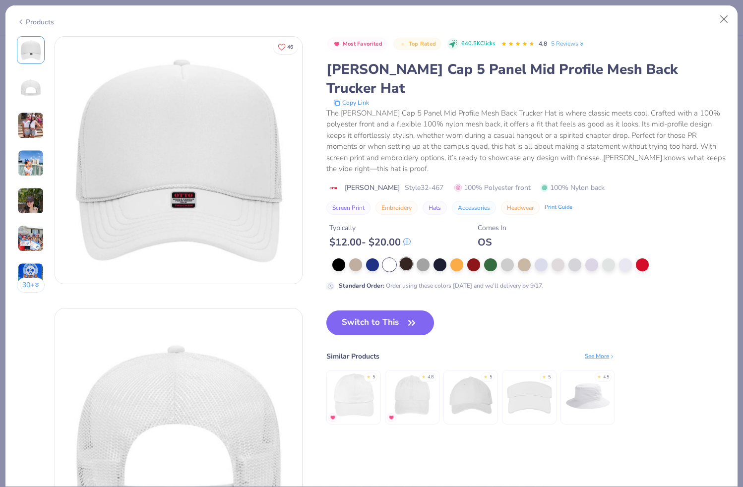
click at [413, 258] on div at bounding box center [406, 264] width 13 height 13
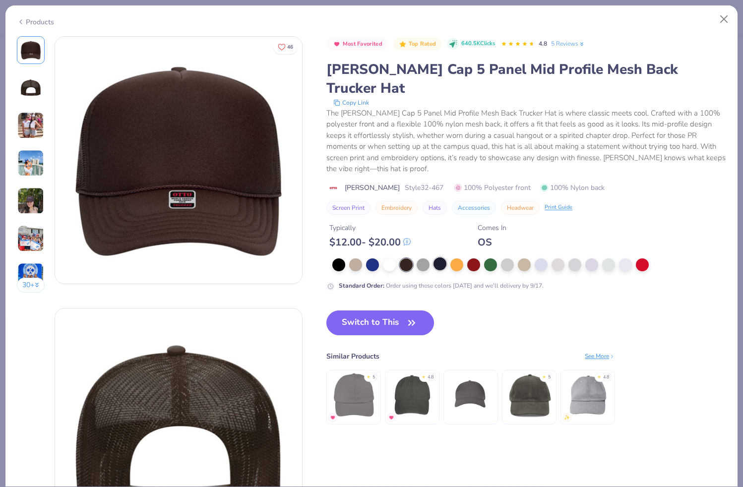
click at [446, 258] on div at bounding box center [440, 264] width 13 height 13
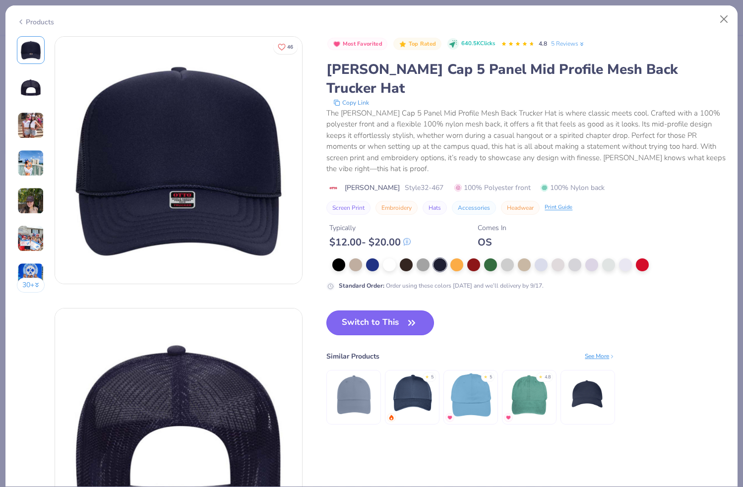
click at [410, 316] on icon "button" at bounding box center [412, 323] width 14 height 14
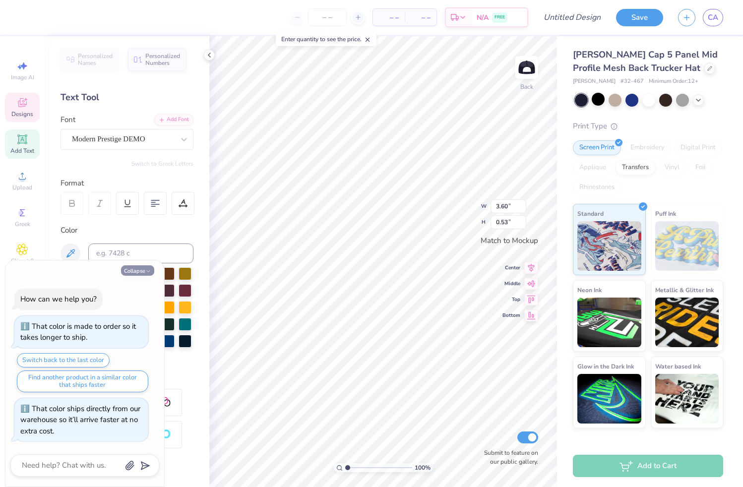
click at [136, 268] on button "Collapse" at bounding box center [137, 270] width 33 height 10
type textarea "x"
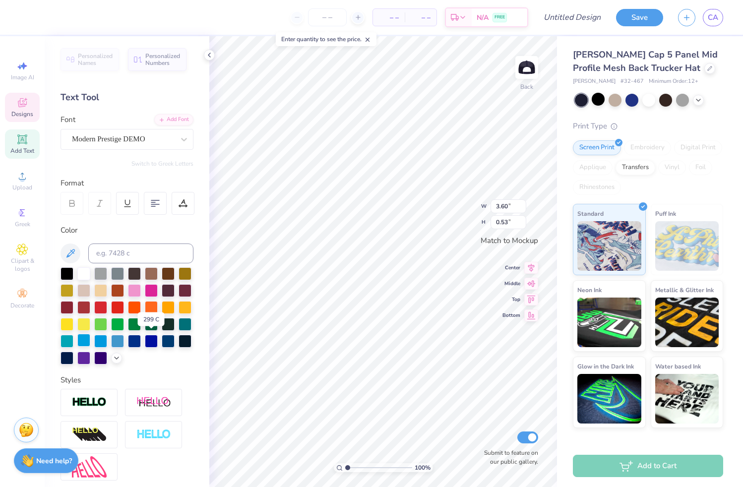
scroll to position [13, 0]
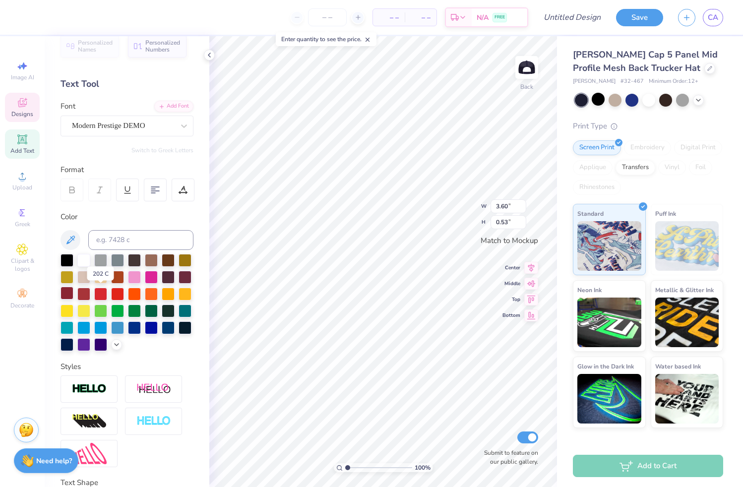
click at [73, 292] on div at bounding box center [67, 293] width 13 height 13
click at [111, 333] on div at bounding box center [117, 327] width 13 height 13
click at [179, 317] on div at bounding box center [185, 310] width 13 height 13
click at [111, 333] on div at bounding box center [117, 327] width 13 height 13
click at [162, 333] on div at bounding box center [168, 327] width 13 height 13
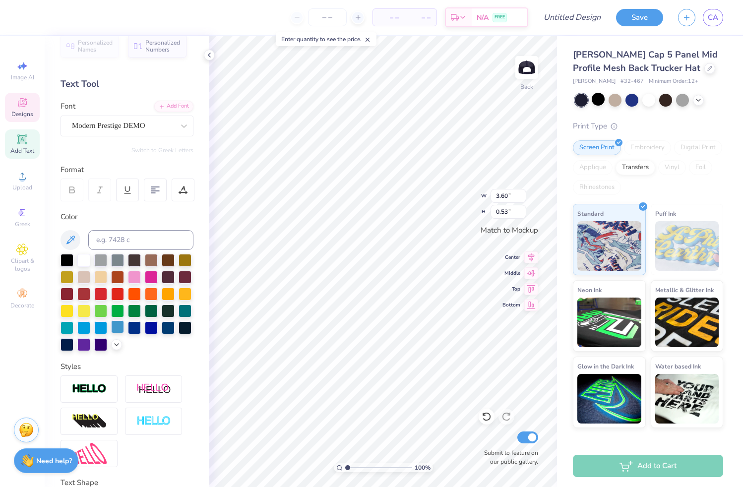
click at [111, 333] on div at bounding box center [117, 327] width 13 height 13
type input "2.58"
type input "0.60"
click at [111, 333] on div at bounding box center [117, 327] width 13 height 13
type input "0.68"
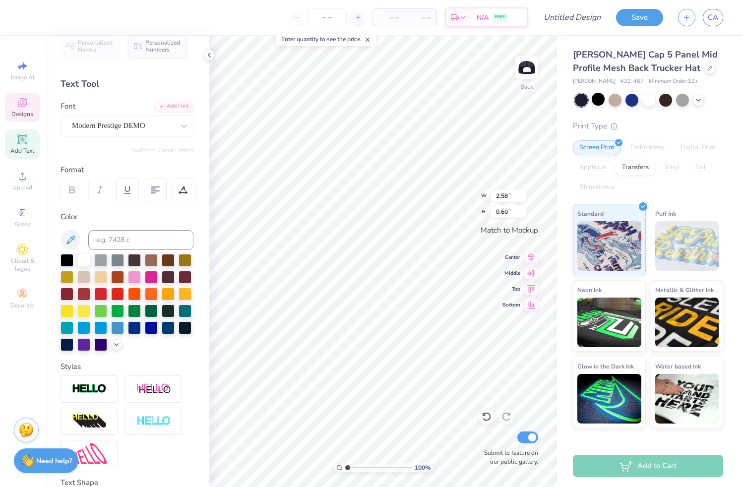
type input "0.74"
